Goal: Task Accomplishment & Management: Manage account settings

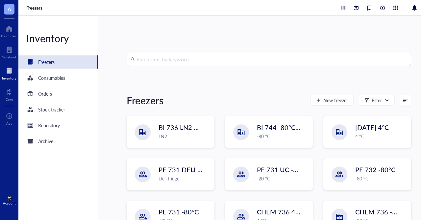
click at [146, 58] on input "search" at bounding box center [272, 59] width 271 height 13
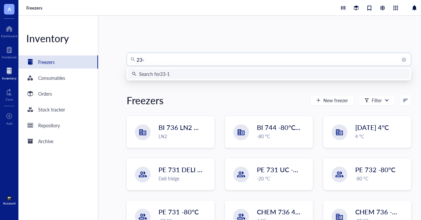
type input "23-1"
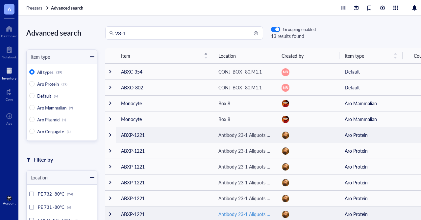
scroll to position [84, 0]
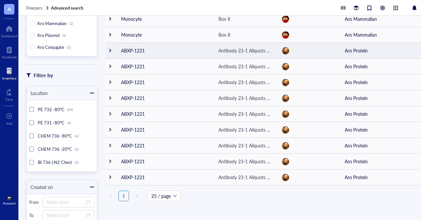
click at [111, 50] on div at bounding box center [110, 50] width 5 height 5
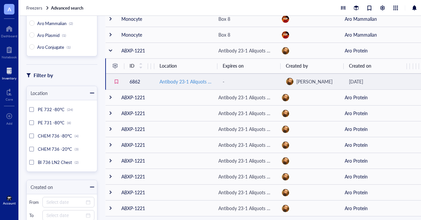
click at [189, 83] on div "Antibody 23-1 Aliquots (1mL)" at bounding box center [186, 81] width 53 height 7
click at [139, 82] on td "6862" at bounding box center [136, 81] width 24 height 16
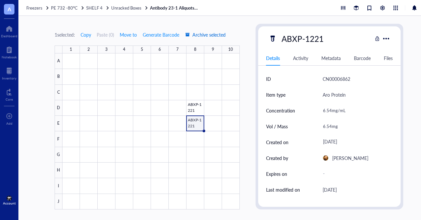
click at [217, 35] on span "Archive selected" at bounding box center [205, 34] width 41 height 5
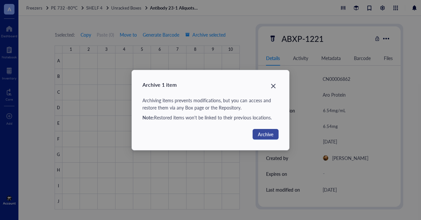
click at [269, 132] on span "Archive" at bounding box center [265, 133] width 15 height 7
